Goal: Information Seeking & Learning: Understand process/instructions

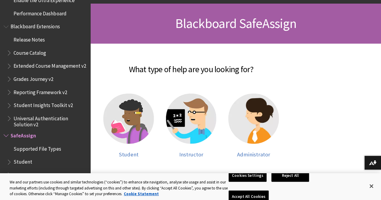
scroll to position [84, 0]
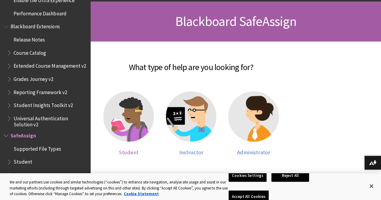
click at [137, 124] on img at bounding box center [128, 117] width 51 height 51
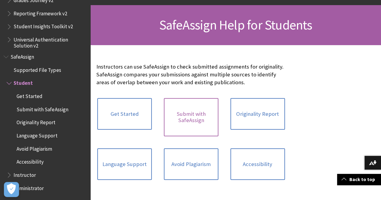
scroll to position [81, 0]
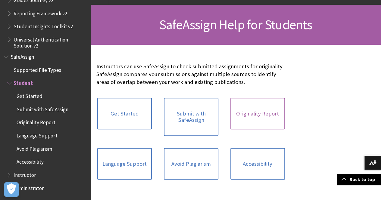
click at [230, 105] on link "Originality Report" at bounding box center [257, 114] width 55 height 32
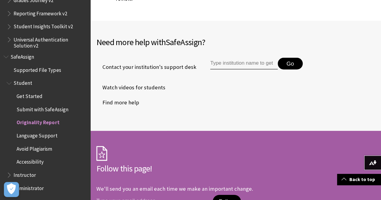
scroll to position [2171, 0]
